Goal: Information Seeking & Learning: Learn about a topic

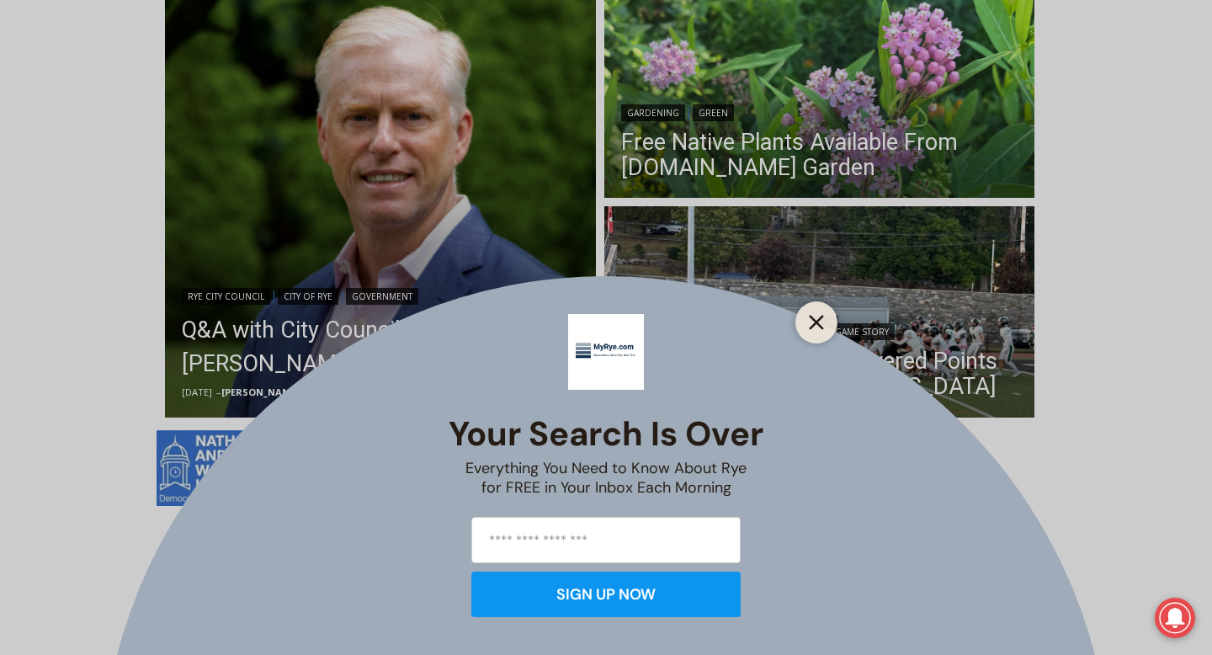
click at [816, 318] on icon "Close" at bounding box center [816, 322] width 15 height 15
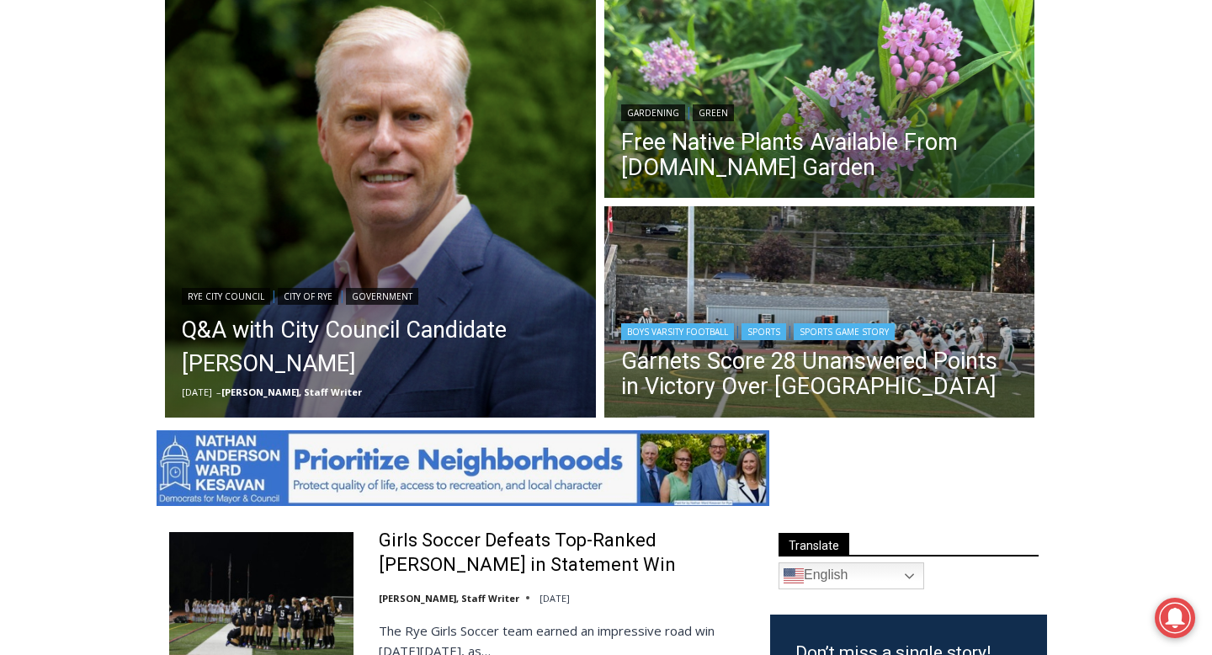
click at [804, 276] on img "Read More Garnets Score 28 Unanswered Points in Victory Over Yorktown" at bounding box center [819, 313] width 431 height 215
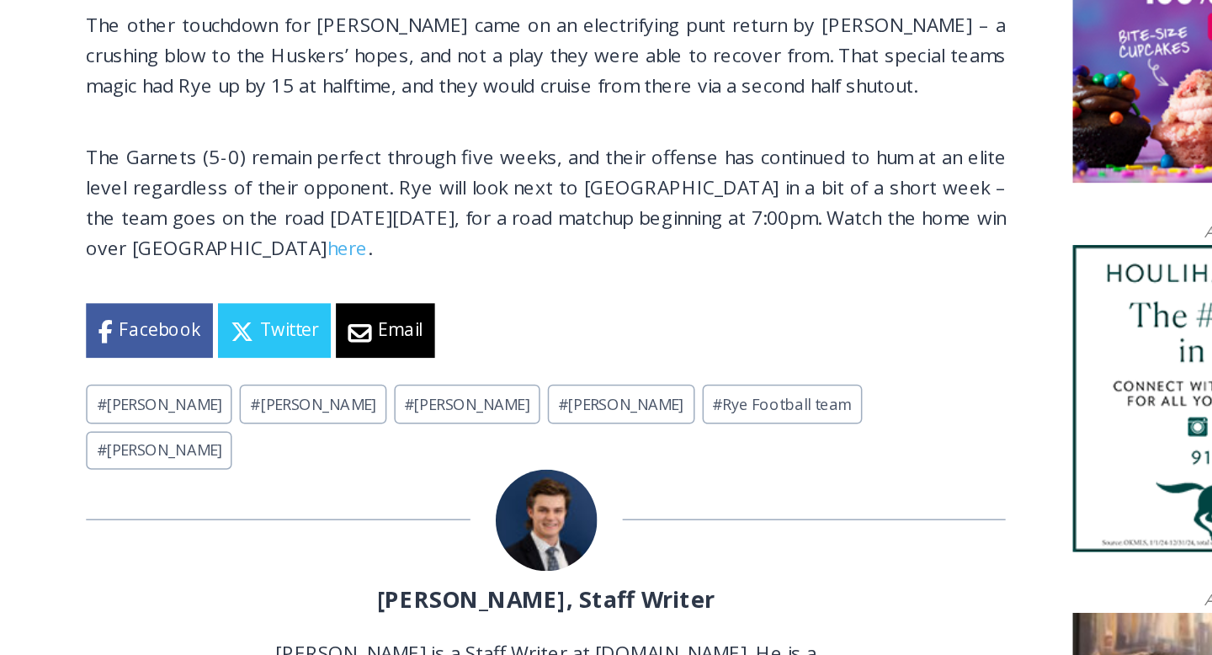
scroll to position [1249, 0]
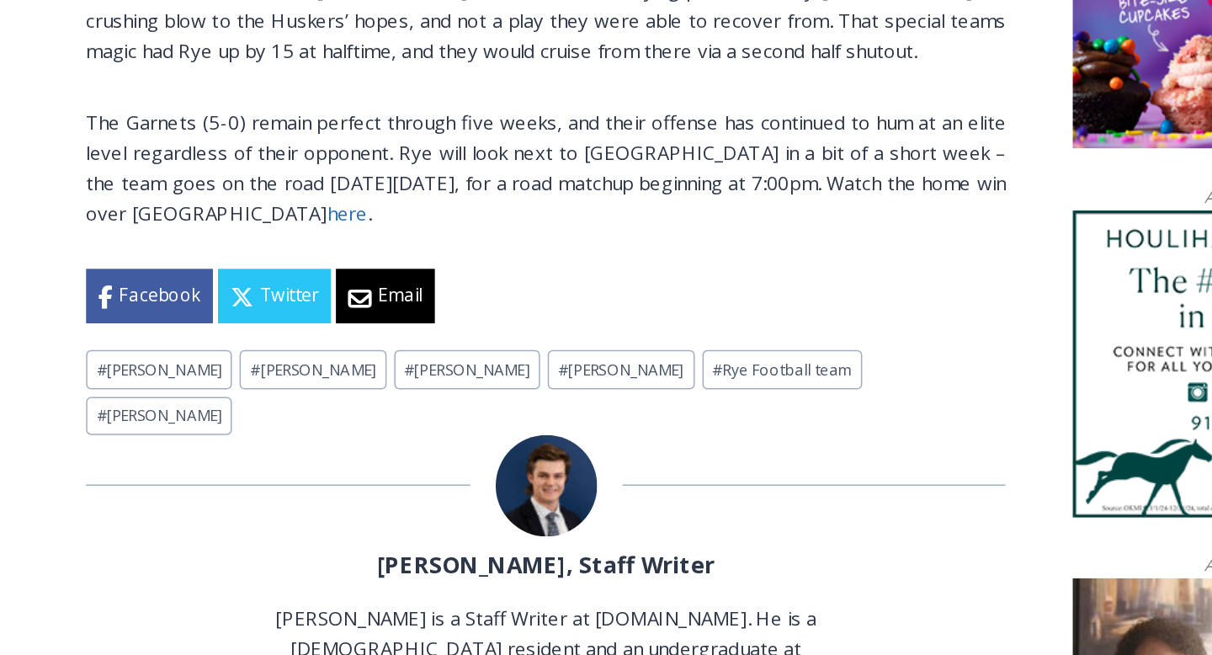
click at [316, 363] on link "here" at bounding box center [329, 361] width 27 height 17
